Goal: Task Accomplishment & Management: Manage account settings

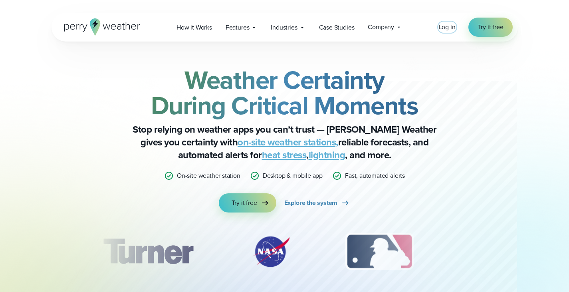
click at [450, 28] on span "Log in" at bounding box center [447, 26] width 17 height 9
click at [445, 26] on span "Log in" at bounding box center [447, 26] width 17 height 9
click at [444, 30] on span "Log in" at bounding box center [447, 26] width 17 height 9
